Goal: Find contact information: Find contact information

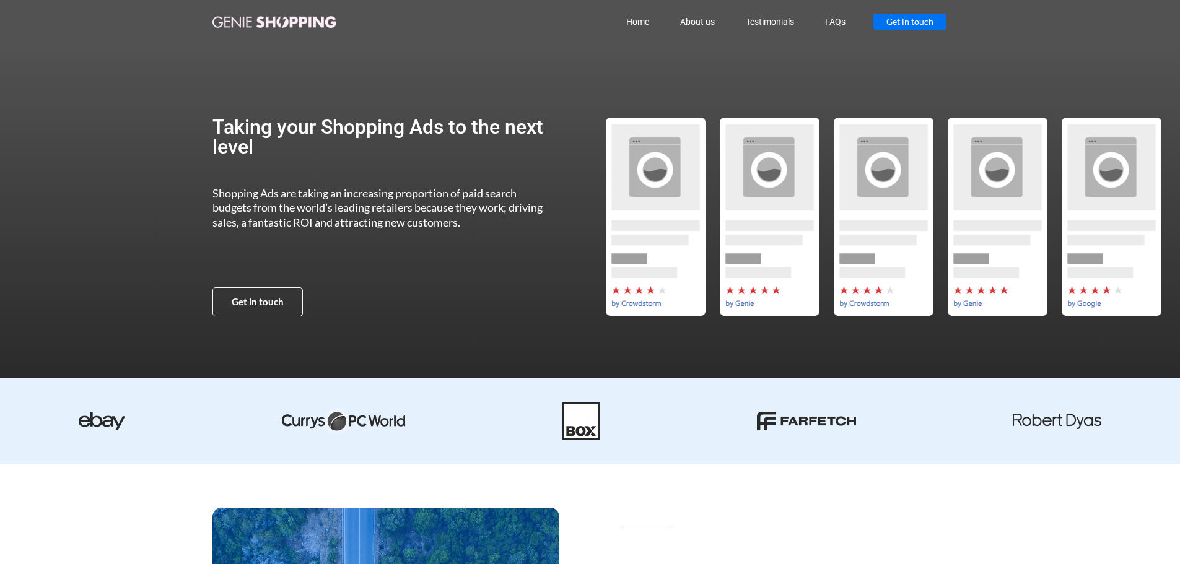
click at [903, 22] on span "Get in touch" at bounding box center [910, 21] width 47 height 9
click at [835, 23] on link "FAQs" at bounding box center [835, 21] width 51 height 29
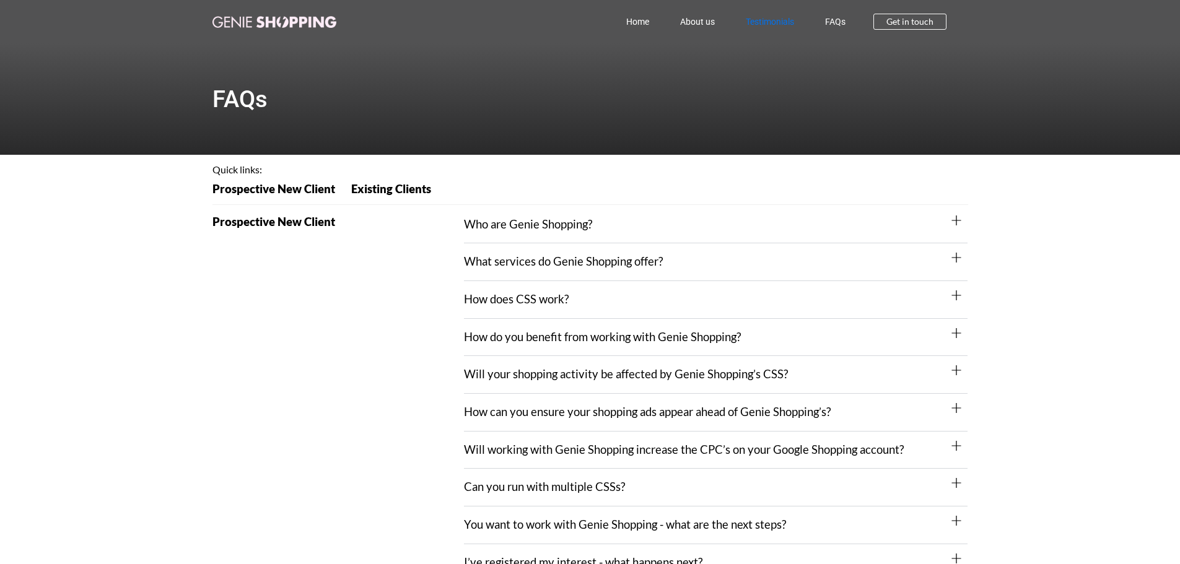
click at [760, 22] on link "Testimonials" at bounding box center [770, 21] width 79 height 29
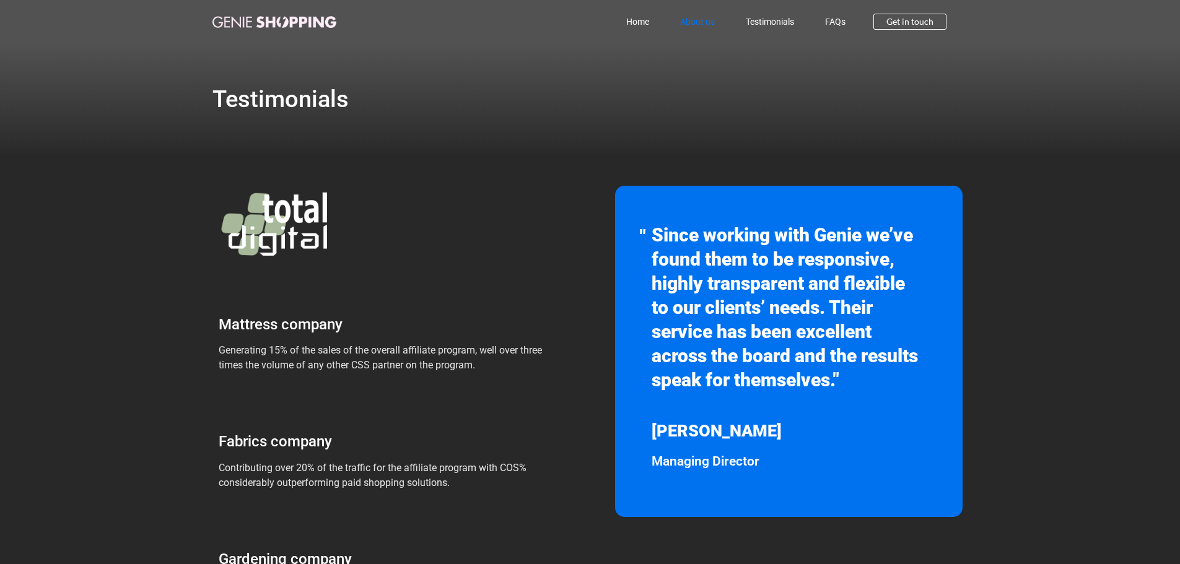
click at [709, 24] on link "About us" at bounding box center [698, 21] width 66 height 29
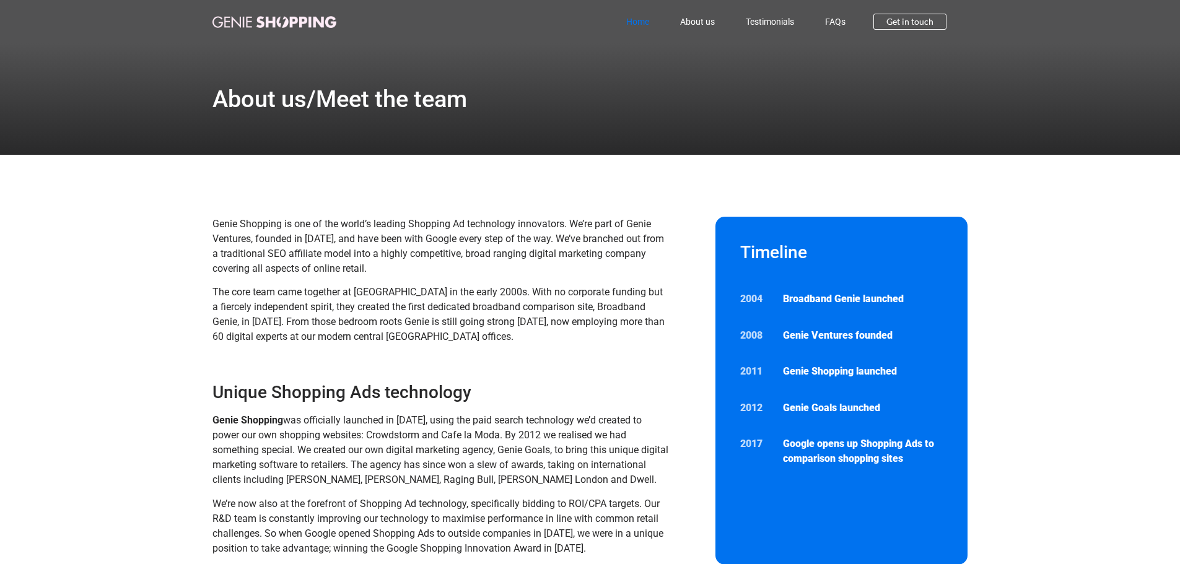
click at [636, 25] on link "Home" at bounding box center [638, 21] width 54 height 29
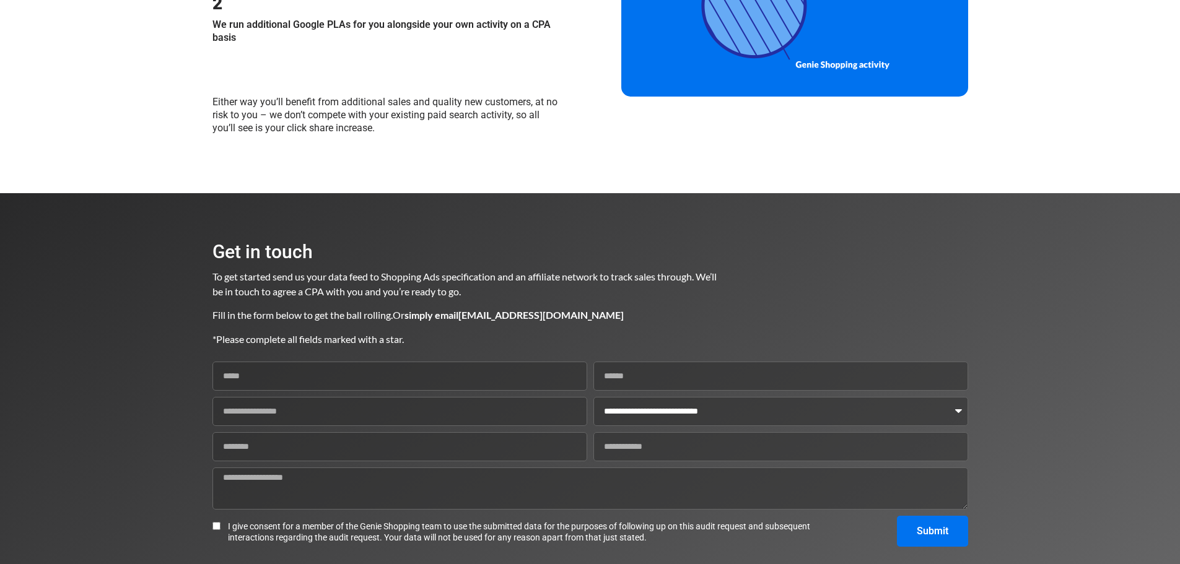
scroll to position [1480, 0]
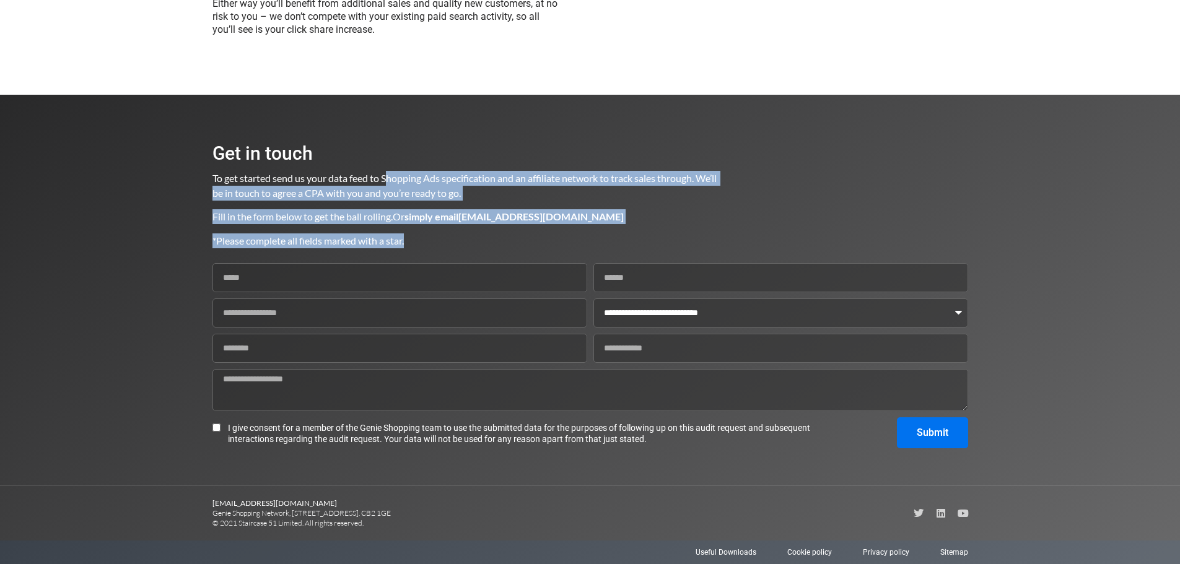
drag, startPoint x: 448, startPoint y: 246, endPoint x: 389, endPoint y: 171, distance: 95.7
click at [389, 172] on div "To get started send us your data feed to Shopping Ads specification and an affi…" at bounding box center [466, 209] width 506 height 77
click at [389, 171] on p "To get started send us your data feed to Shopping Ads specification and an affi…" at bounding box center [466, 186] width 506 height 30
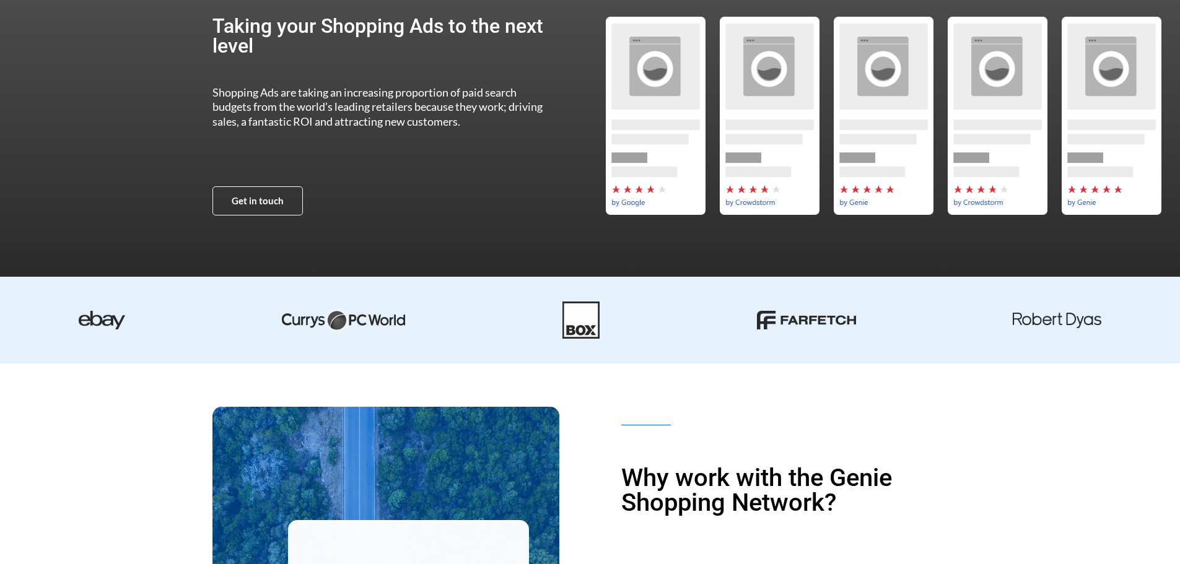
scroll to position [0, 0]
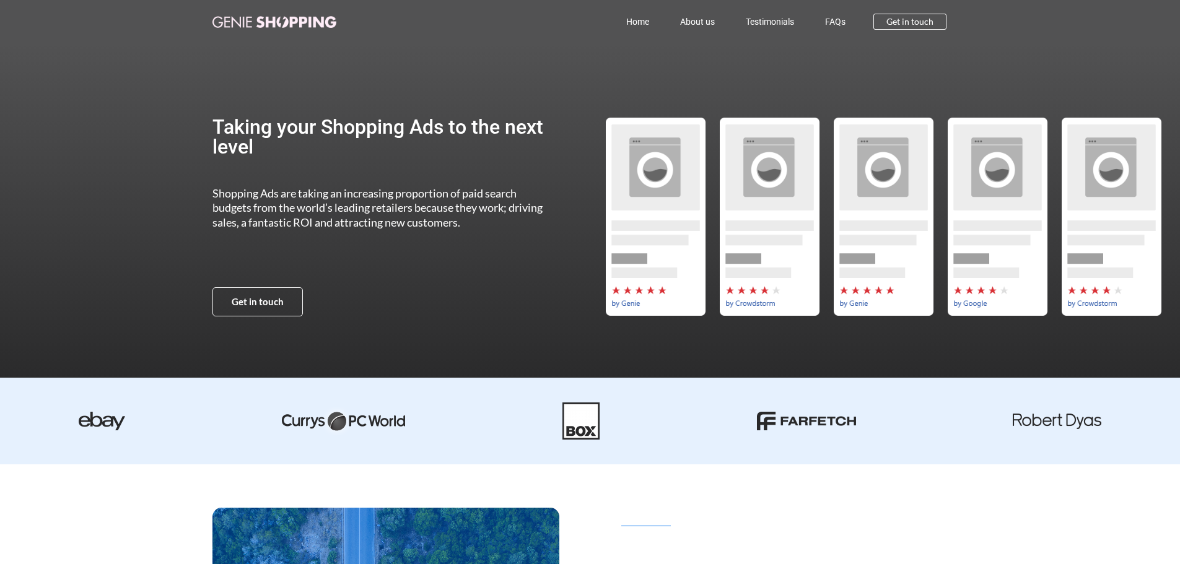
click at [446, 292] on div "Get in touch" at bounding box center [384, 302] width 343 height 29
